Goal: Transaction & Acquisition: Purchase product/service

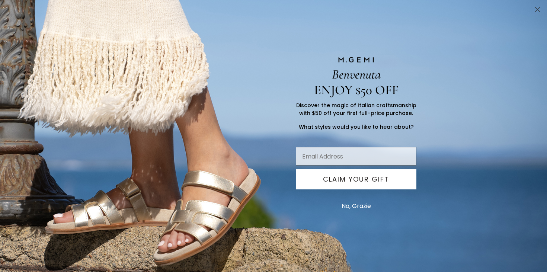
scroll to position [41, 0]
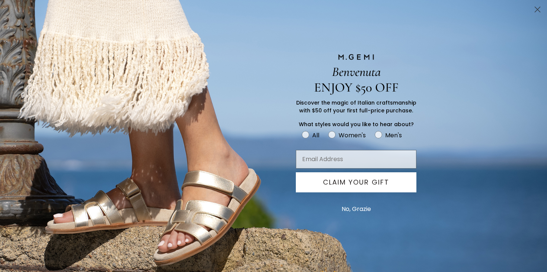
click at [354, 207] on button "No, Grazie" at bounding box center [356, 209] width 37 height 19
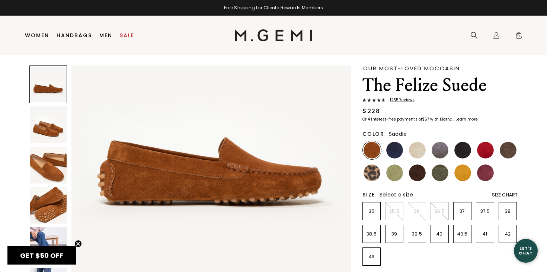
scroll to position [12, 0]
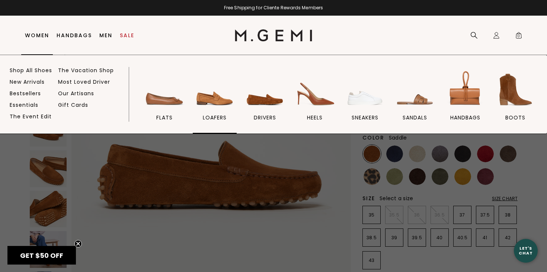
click at [218, 96] on img at bounding box center [215, 90] width 42 height 42
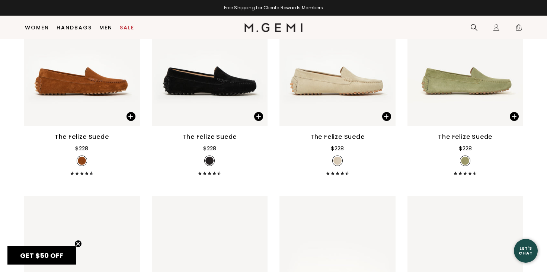
scroll to position [1085, 0]
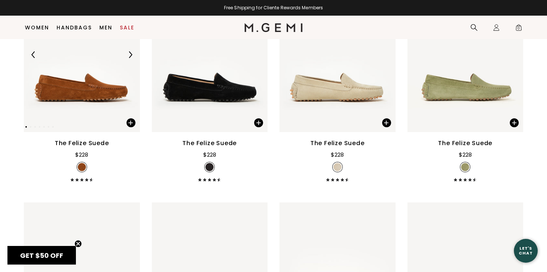
click at [131, 51] on img at bounding box center [130, 54] width 7 height 7
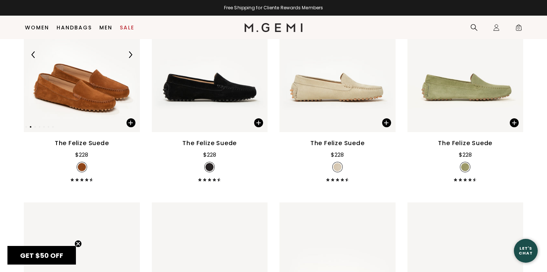
click at [131, 51] on img at bounding box center [130, 54] width 7 height 7
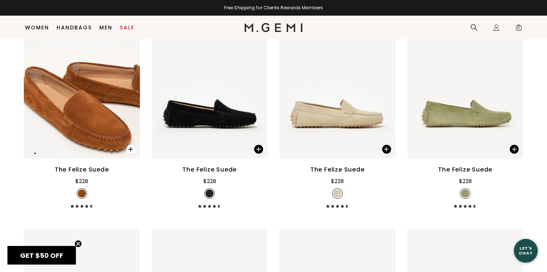
scroll to position [1045, 0]
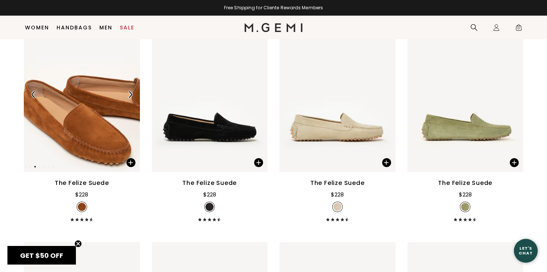
click at [133, 89] on div at bounding box center [130, 95] width 12 height 12
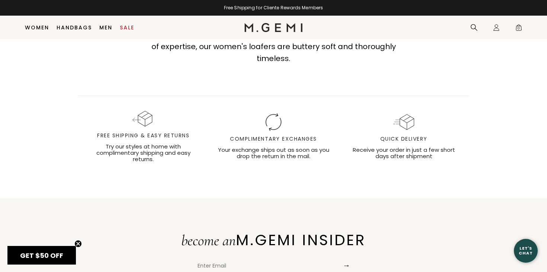
scroll to position [1718, 0]
